Goal: Information Seeking & Learning: Learn about a topic

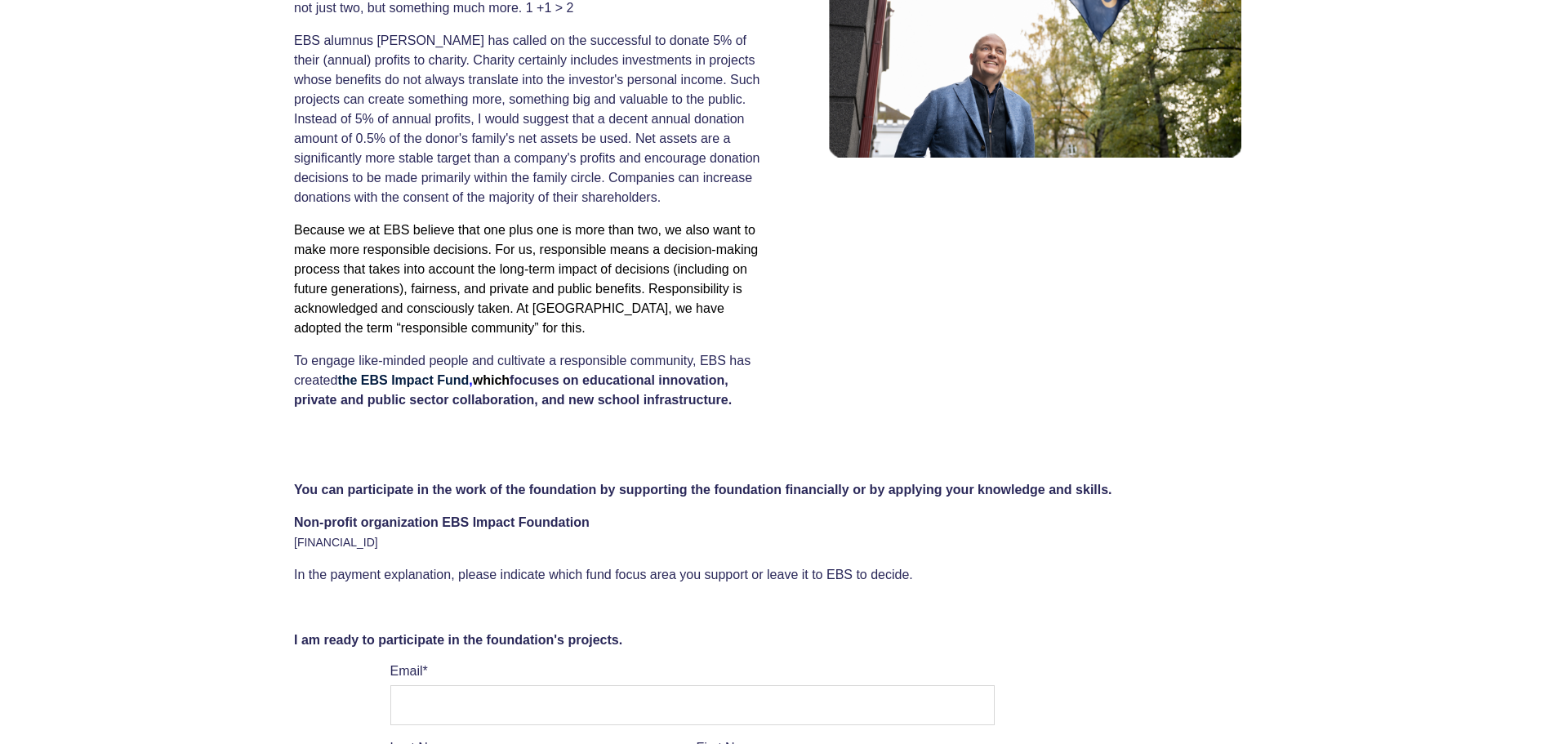
scroll to position [692, 0]
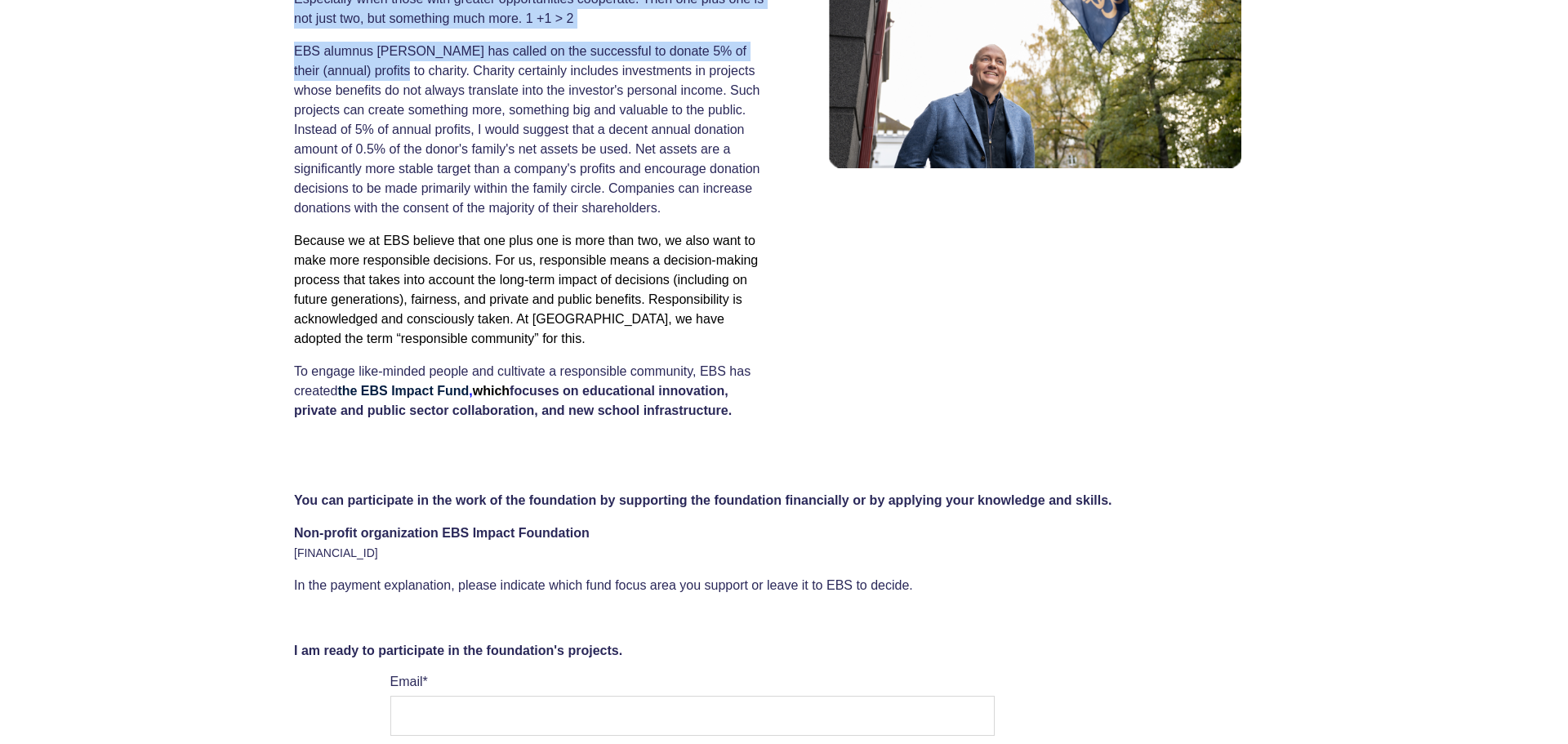
drag, startPoint x: 289, startPoint y: 56, endPoint x: 382, endPoint y: 74, distance: 94.7
click at [382, 74] on div "Our cooperation will help ensure stable development of society and better envir…" at bounding box center [784, 157] width 1568 height 610
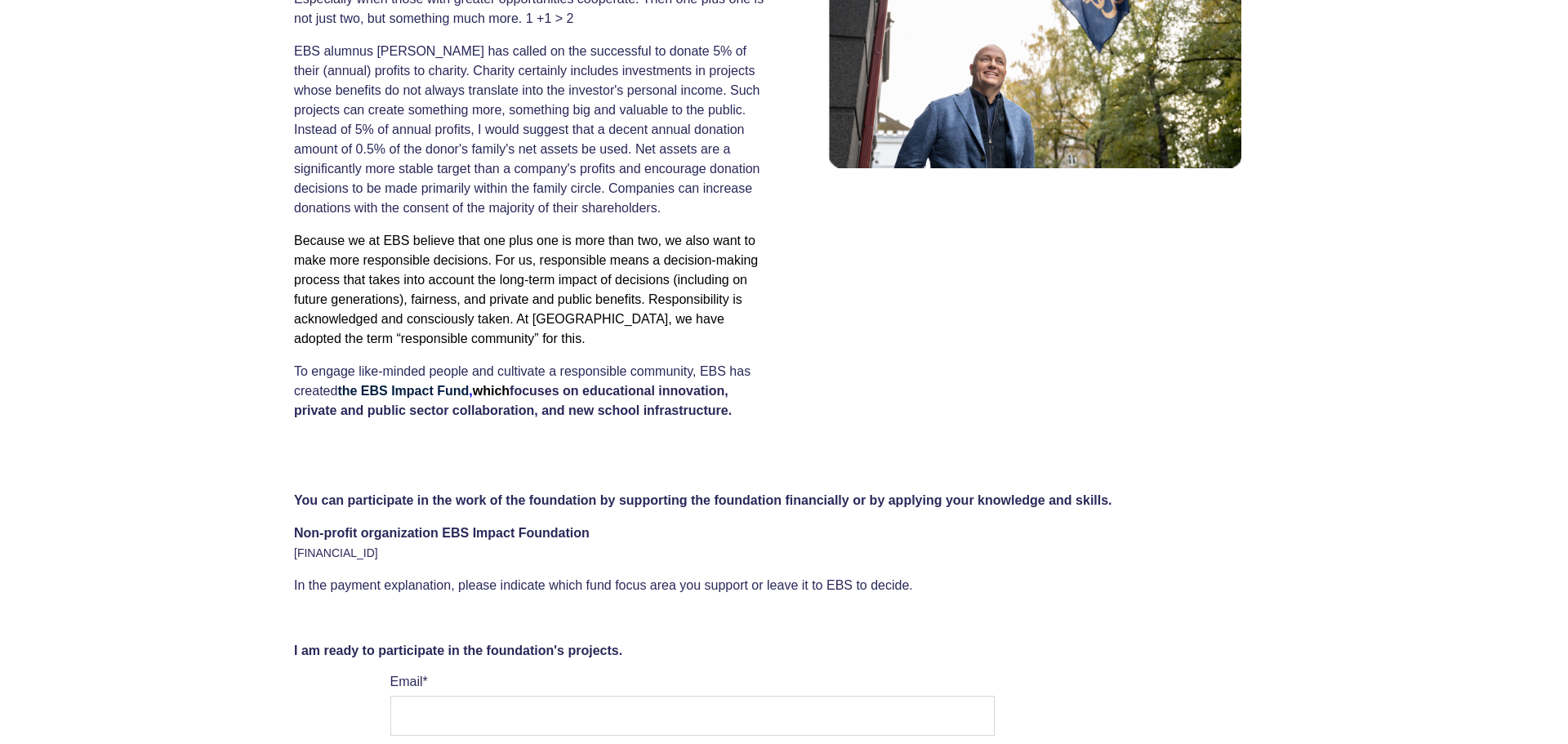
click at [697, 82] on p "EBS alumnus [PERSON_NAME] has called on the successful to donate 5% of their (a…" at bounding box center [532, 129] width 478 height 177
click at [661, 63] on p "EBS alumnus [PERSON_NAME] has called on the successful to donate 5% of their (a…" at bounding box center [532, 129] width 478 height 177
click at [659, 61] on p "EBS alumnus [PERSON_NAME] has called on the successful to donate 5% of their (a…" at bounding box center [532, 129] width 478 height 177
click at [650, 55] on font "EBS alumnus [PERSON_NAME] has called on the successful to donate 5% of their (a…" at bounding box center [527, 129] width 467 height 171
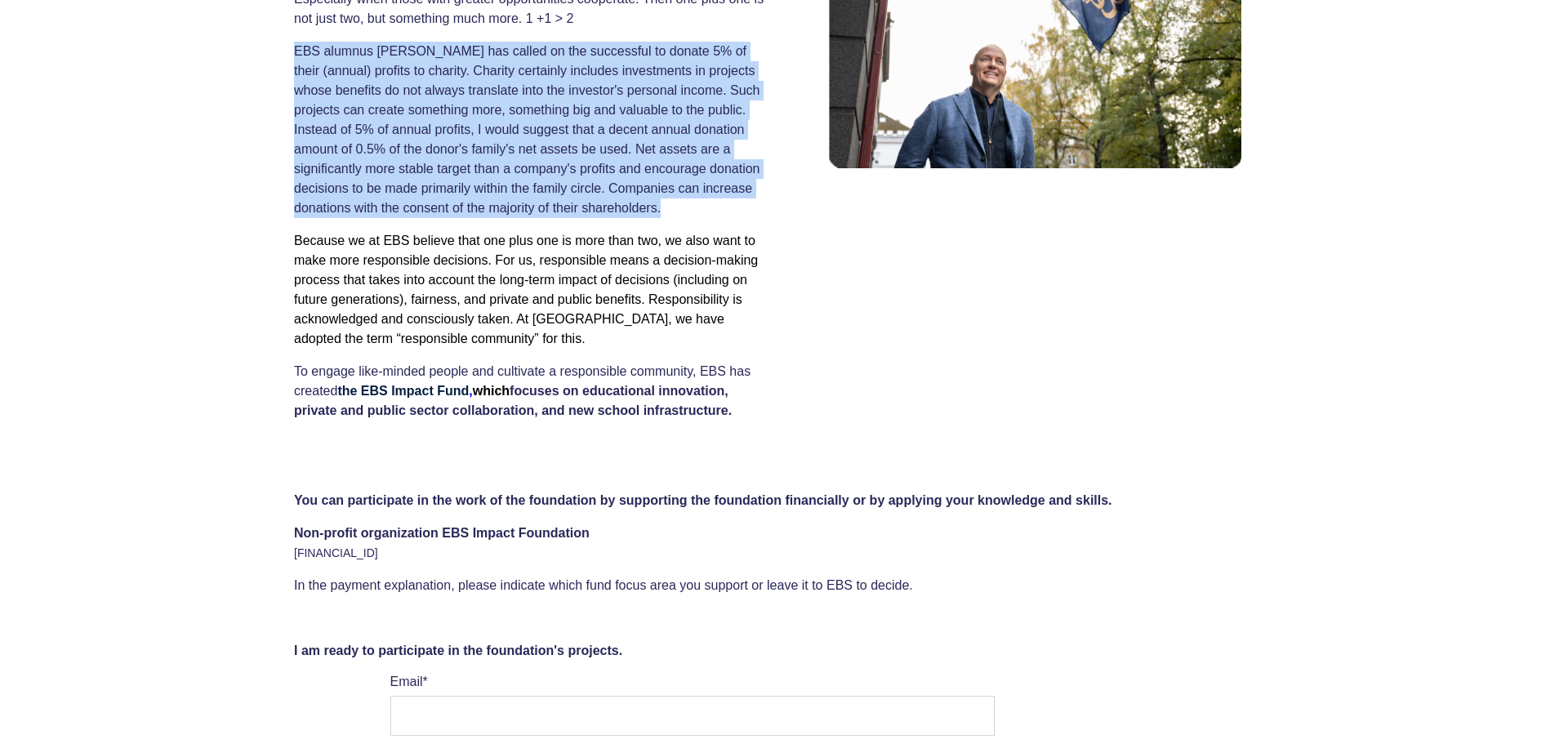
click at [650, 55] on font "EBS alumnus [PERSON_NAME] has called on the successful to donate 5% of their (a…" at bounding box center [527, 129] width 467 height 171
click at [652, 138] on font "EBS alumnus [PERSON_NAME] has called on the successful to donate 5% of their (a…" at bounding box center [527, 129] width 467 height 171
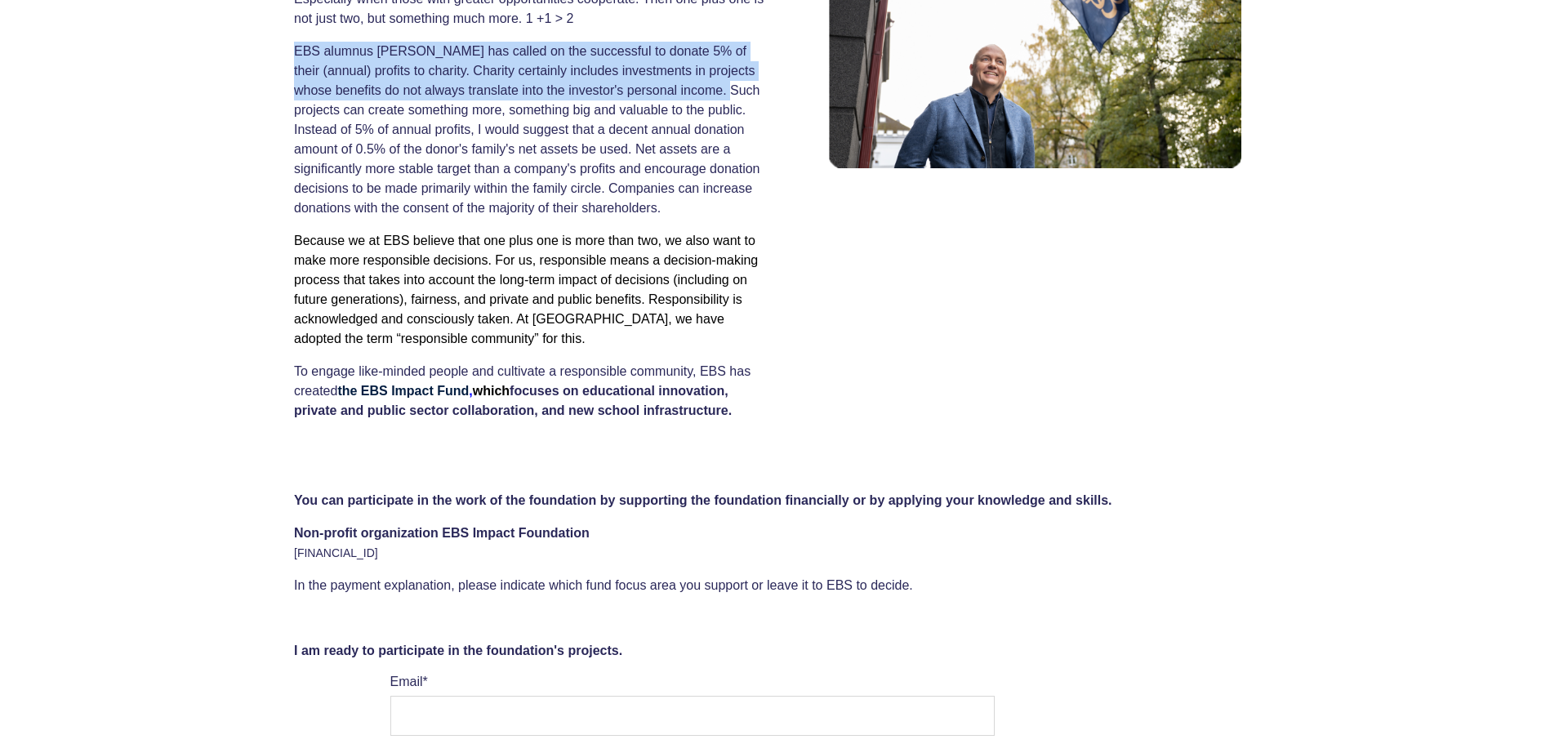
drag, startPoint x: 298, startPoint y: 58, endPoint x: 686, endPoint y: 98, distance: 390.1
click at [686, 98] on font "EBS alumnus [PERSON_NAME] has called on the successful to donate 5% of their (a…" at bounding box center [527, 129] width 467 height 171
copy font "EBS alumnus [PERSON_NAME] has called on the successful to donate 5% of their (a…"
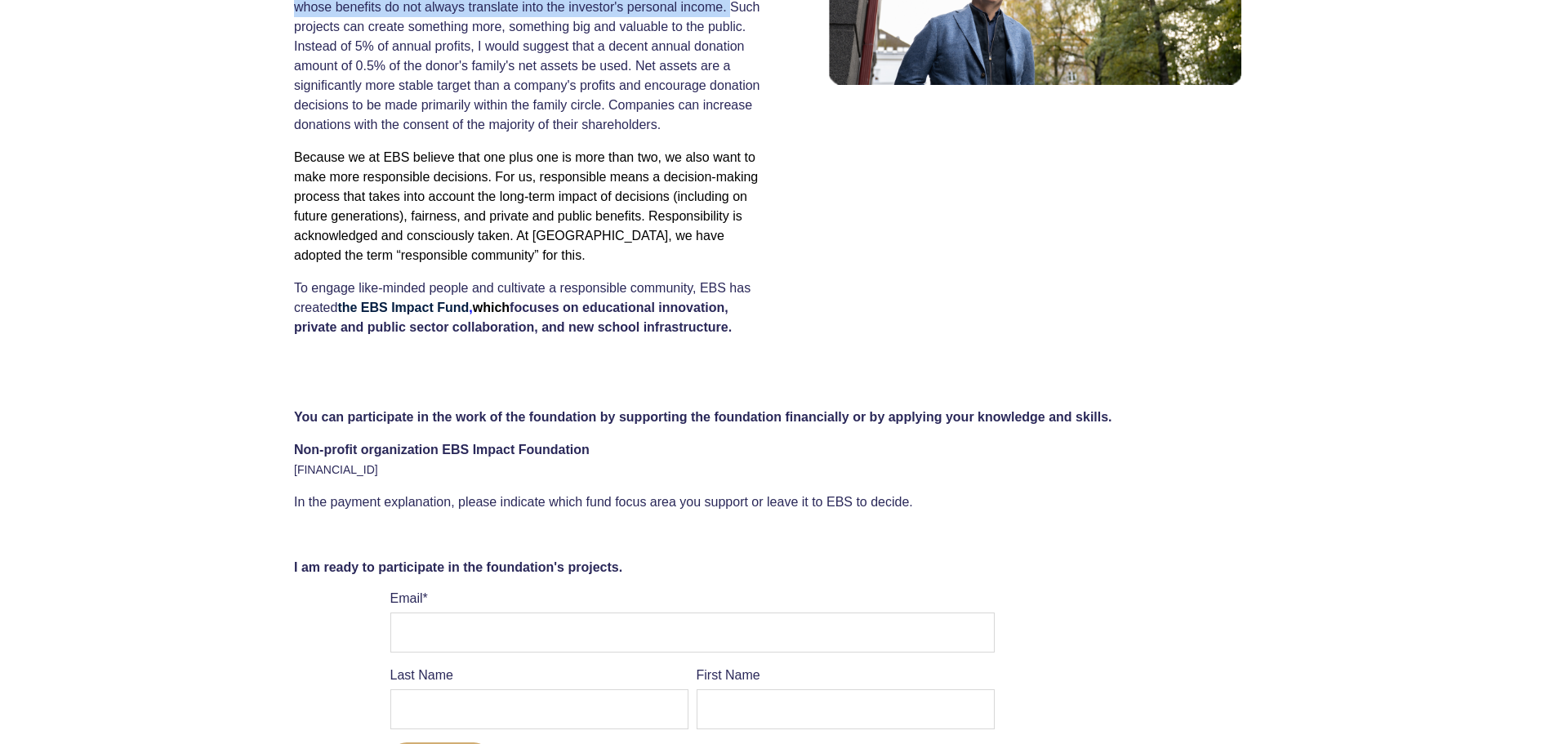
scroll to position [779, 0]
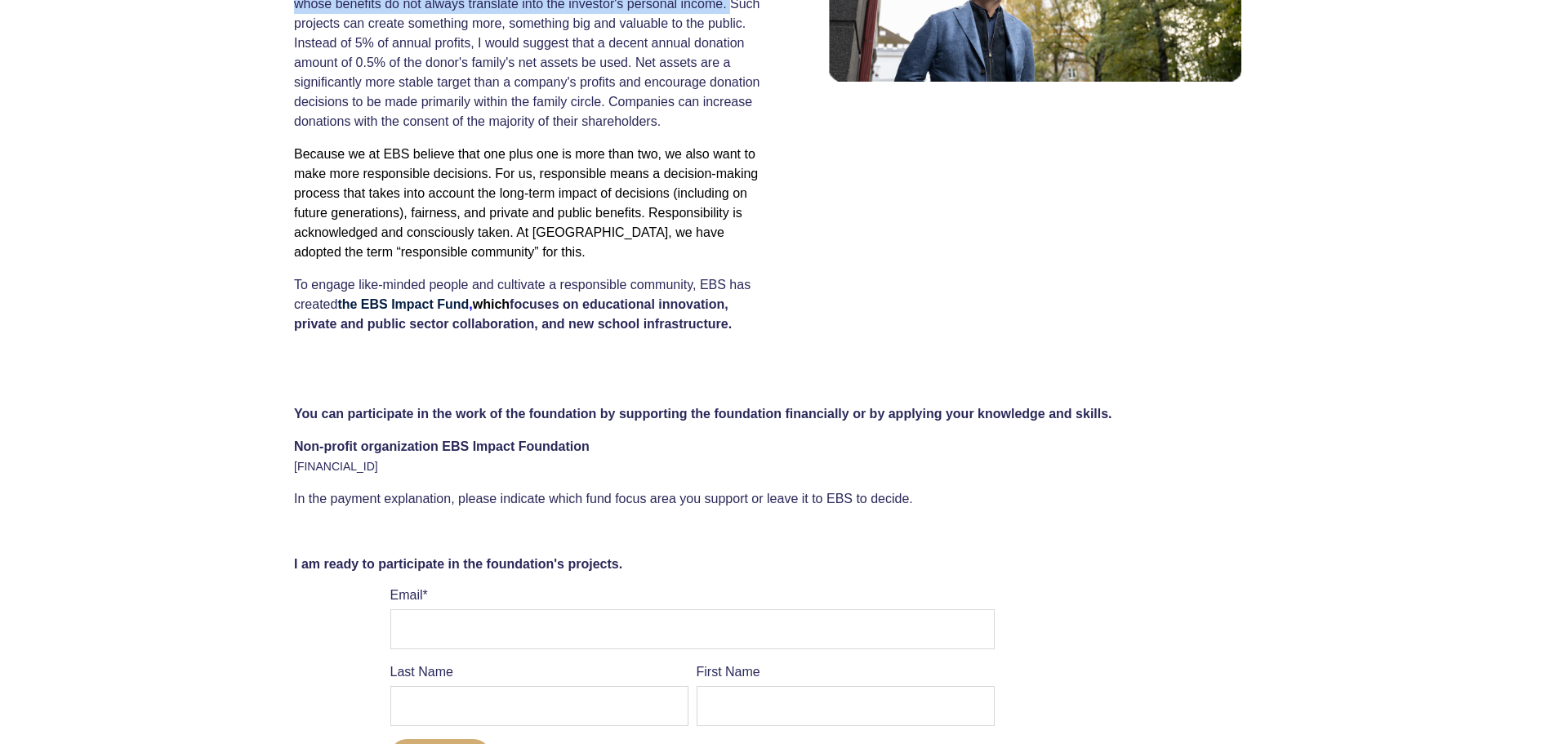
drag, startPoint x: 295, startPoint y: 417, endPoint x: 434, endPoint y: 469, distance: 148.4
click at [434, 469] on span "You can participate in the work of the foundation by supporting the foundation …" at bounding box center [784, 456] width 980 height 105
copy span "You can participate in the work of the foundation by supporting the foundation …"
